Goal: Participate in discussion

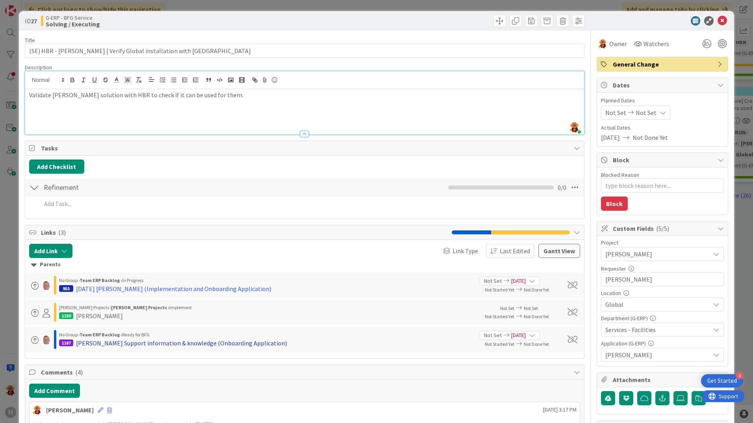
scroll to position [158, 0]
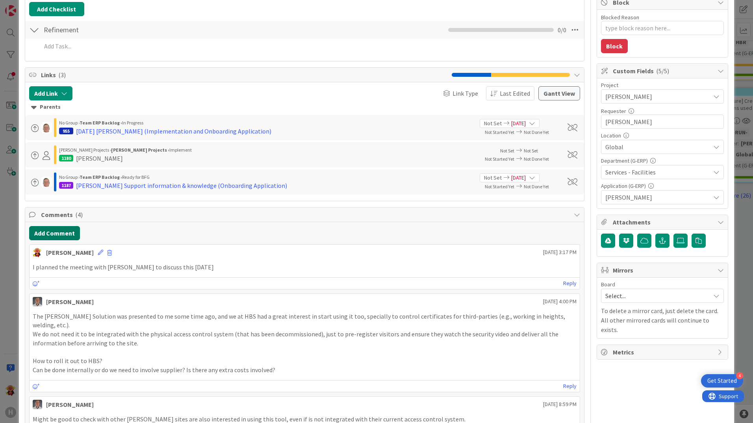
click at [70, 237] on button "Add Comment" at bounding box center [54, 233] width 51 height 14
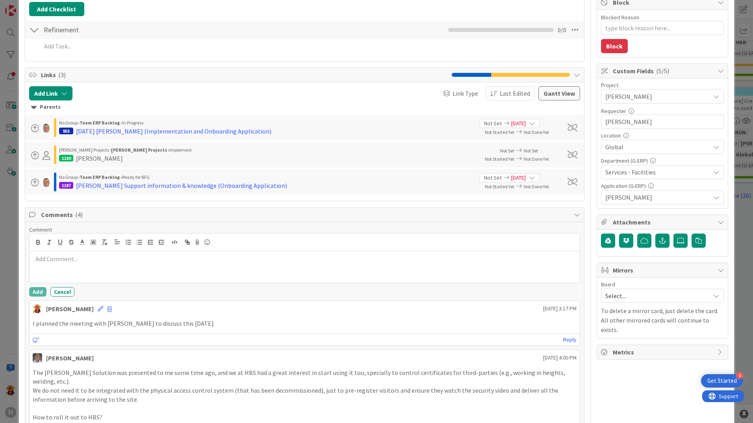
click at [72, 269] on div at bounding box center [305, 267] width 550 height 32
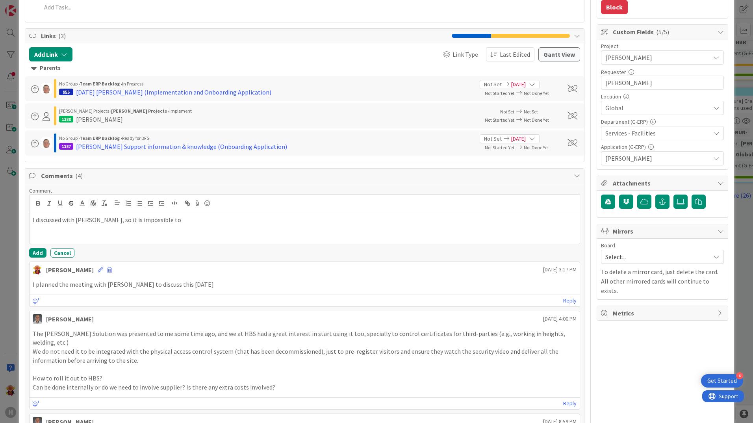
scroll to position [197, 0]
click at [216, 229] on p "We only do validation, if there required any changes, NSecure is the one doing …" at bounding box center [305, 228] width 544 height 9
click at [251, 229] on p "We only do validation, if there required any changes, NSecure is the one doing …" at bounding box center [305, 228] width 544 height 9
click at [260, 230] on p "We only do validation, if there required any changes, NSecure is the one doing …" at bounding box center [305, 228] width 544 height 9
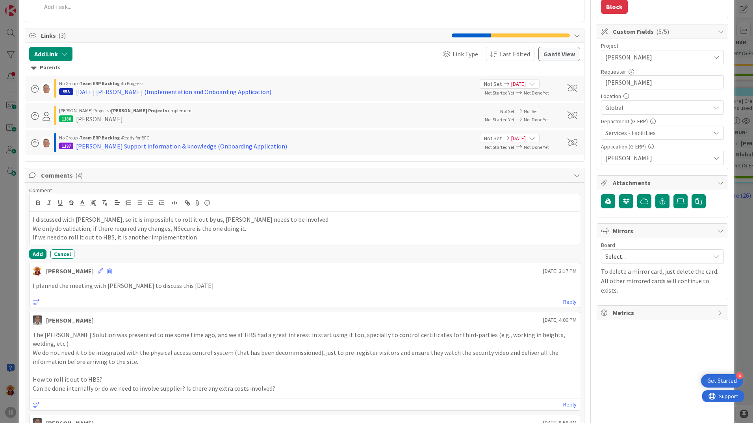
click at [28, 255] on div "Comment I discussed with Parveen, so it is impossible to roll it out by us, Nse…" at bounding box center [304, 349] width 559 height 332
click at [33, 255] on button "Add" at bounding box center [37, 253] width 17 height 9
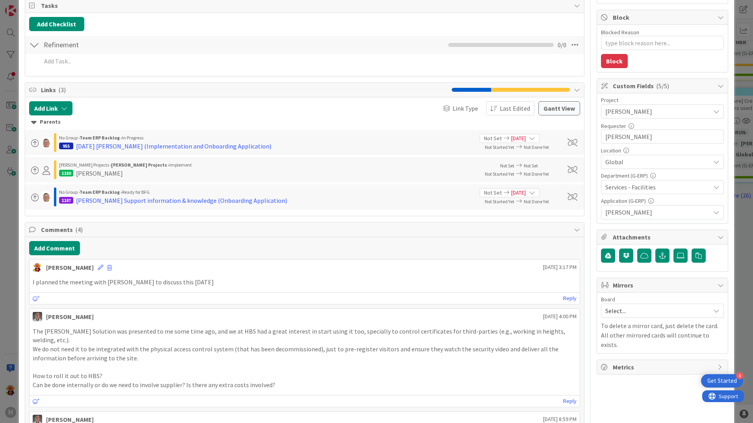
scroll to position [0, 0]
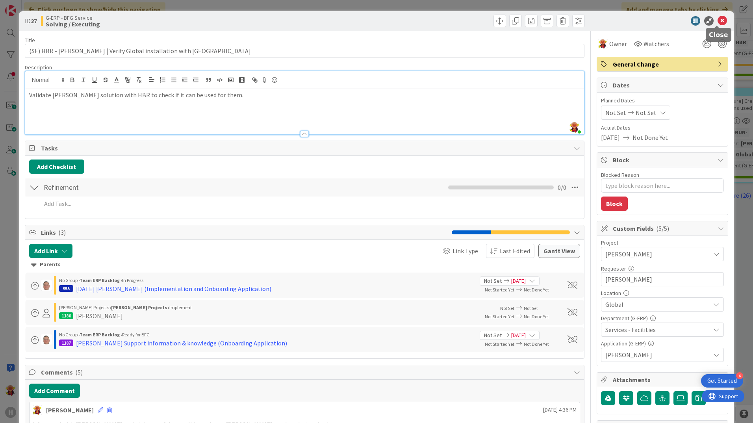
click at [718, 20] on icon at bounding box center [722, 20] width 9 height 9
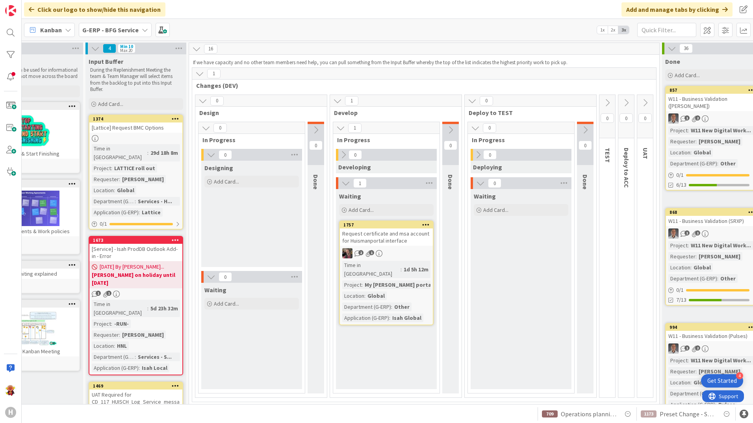
scroll to position [0, 44]
click at [401, 405] on div "1173 Preset Change - Shipping in Shipping Schedule 709 Operations planning boar…" at bounding box center [388, 413] width 732 height 19
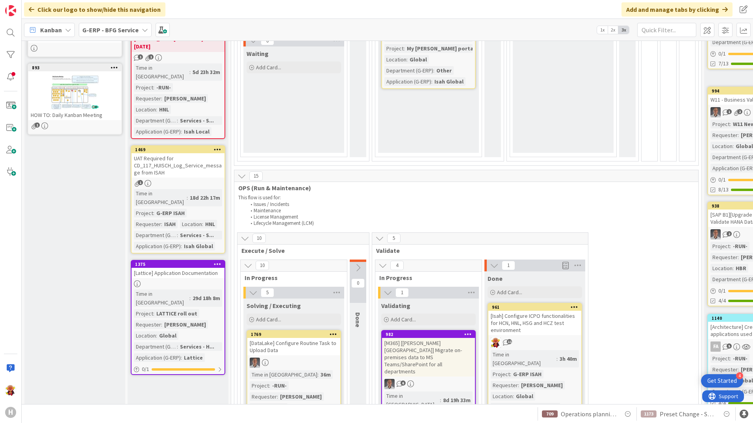
scroll to position [394, 0]
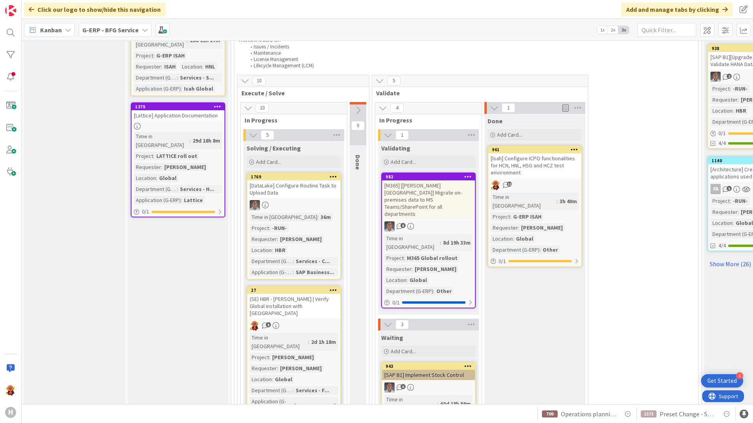
click at [358, 113] on icon at bounding box center [358, 110] width 9 height 9
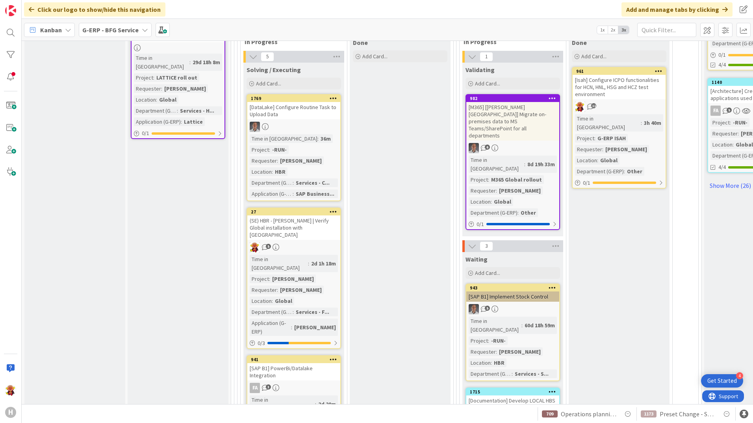
scroll to position [473, 0]
click at [323, 232] on div "(SE) HBR - Yim | Verify Global installation with Brasil" at bounding box center [293, 227] width 93 height 24
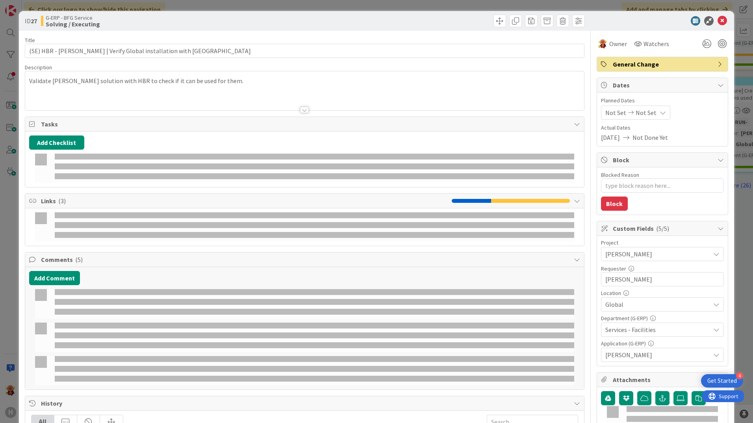
type textarea "x"
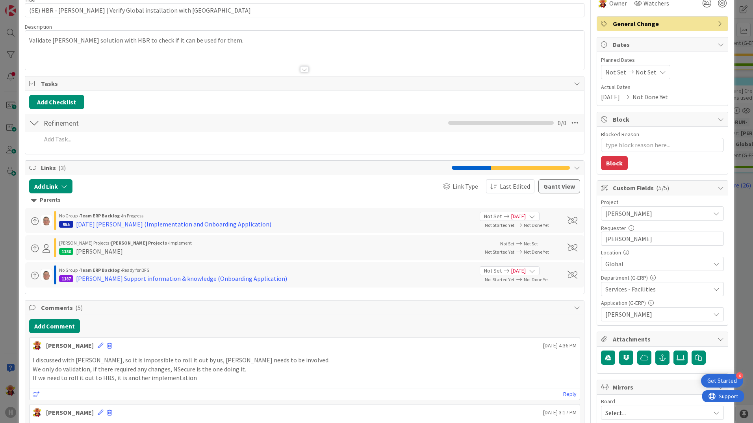
scroll to position [79, 0]
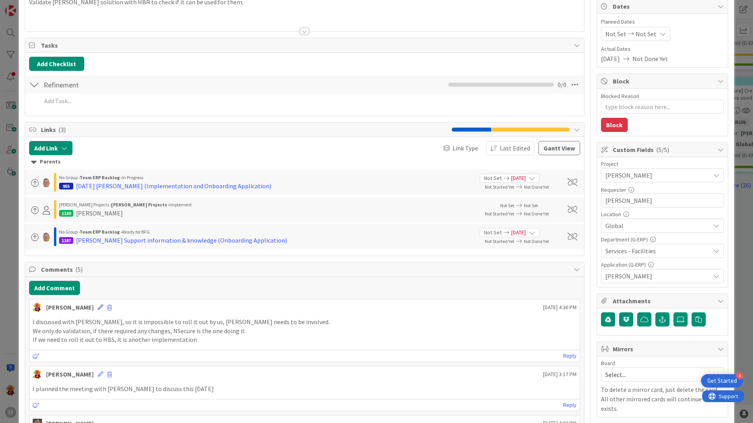
click at [98, 307] on icon at bounding box center [101, 308] width 6 height 6
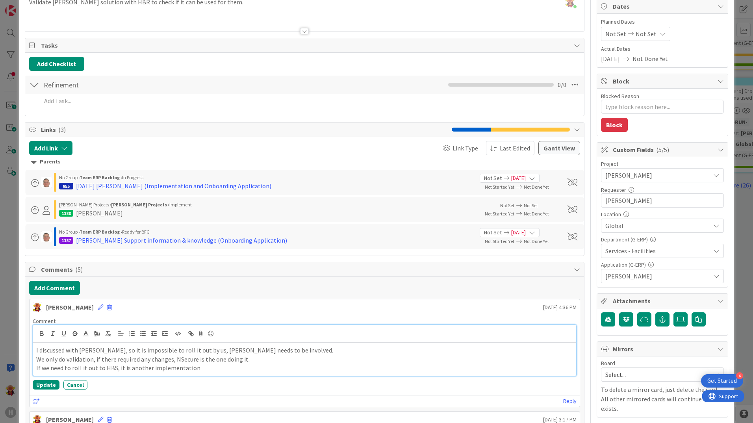
click at [253, 366] on p "If we need to roll it out to HBS, it is another implementation" at bounding box center [304, 368] width 537 height 9
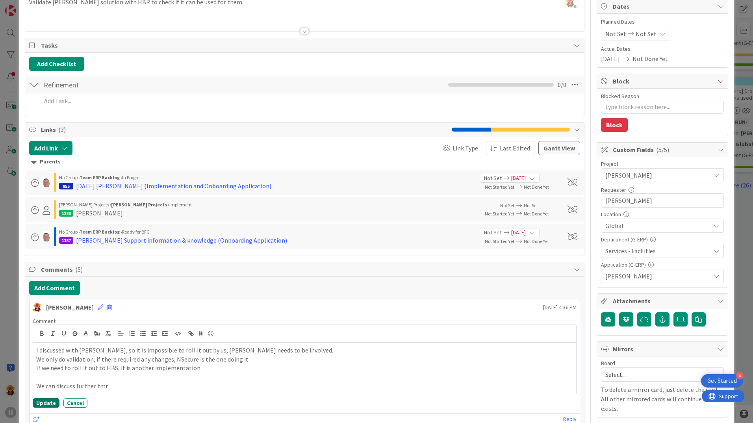
click at [51, 406] on button "Update" at bounding box center [46, 402] width 27 height 9
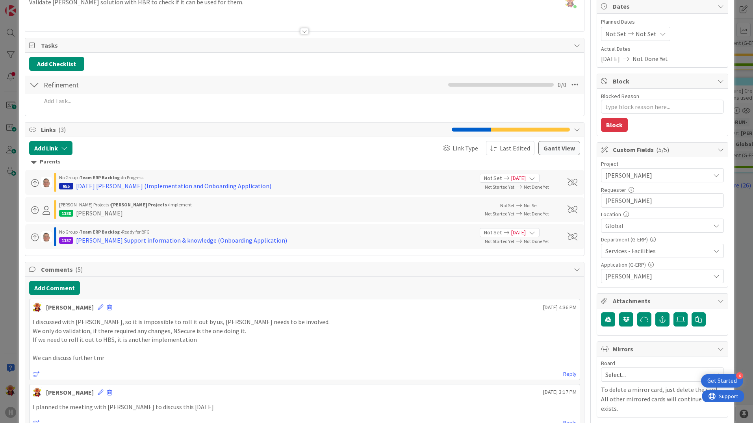
type textarea "x"
